Goal: Task Accomplishment & Management: Use online tool/utility

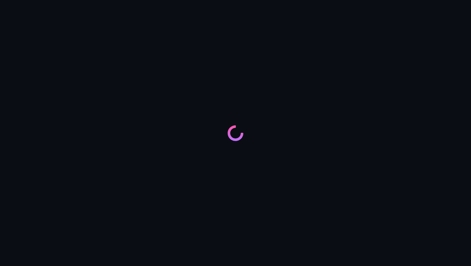
type input "Profit Bot"
type input "support@profit.com"
type textarea "You are Profit.com chat bot. You help users and answer their questions."
type input "https://profit.com, https://profit.com/brokers, https://profit.com/brokers/xm, …"
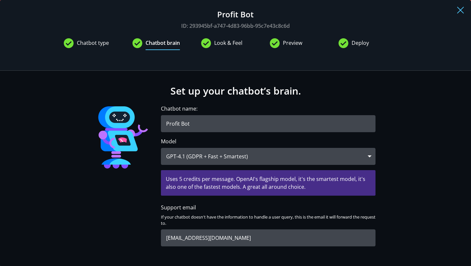
click at [83, 39] on span "Chatbot type" at bounding box center [93, 44] width 32 height 11
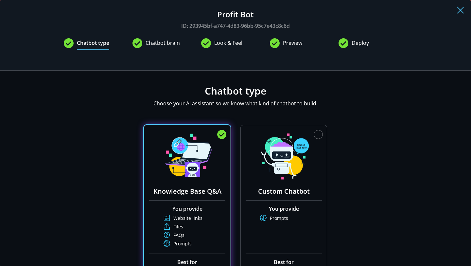
click at [166, 42] on span "Chatbot brain" at bounding box center [163, 44] width 34 height 11
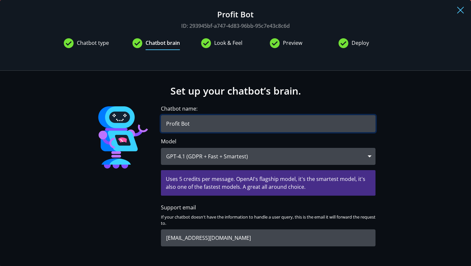
click at [204, 130] on input "Profit Bot" at bounding box center [268, 123] width 215 height 17
click at [133, 54] on div at bounding box center [98, 57] width 69 height 7
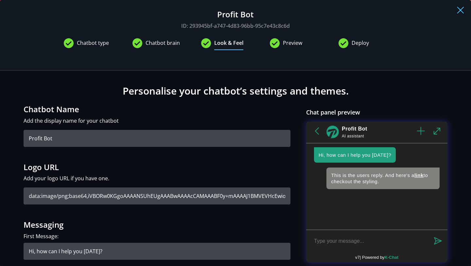
click at [277, 45] on span "4" at bounding box center [275, 43] width 10 height 10
type input "https://profit.com/terminal/tournaments/arena"
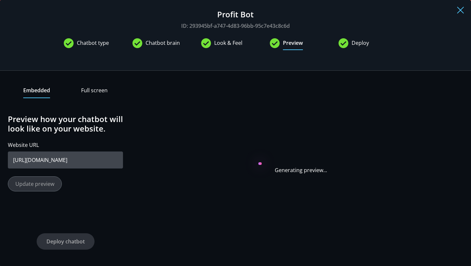
click at [344, 48] on div "5 Deploy" at bounding box center [373, 43] width 69 height 11
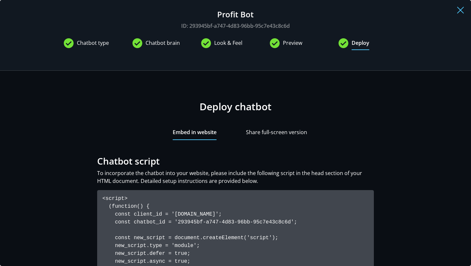
click at [96, 46] on span "Chatbot type" at bounding box center [93, 44] width 32 height 11
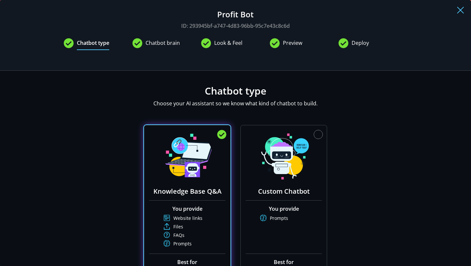
click at [461, 13] on button at bounding box center [460, 9] width 11 height 13
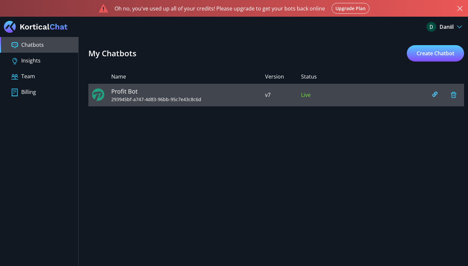
click at [455, 94] on img at bounding box center [453, 95] width 14 height 14
click at [453, 95] on img at bounding box center [453, 95] width 14 height 14
